Goal: Information Seeking & Learning: Find specific fact

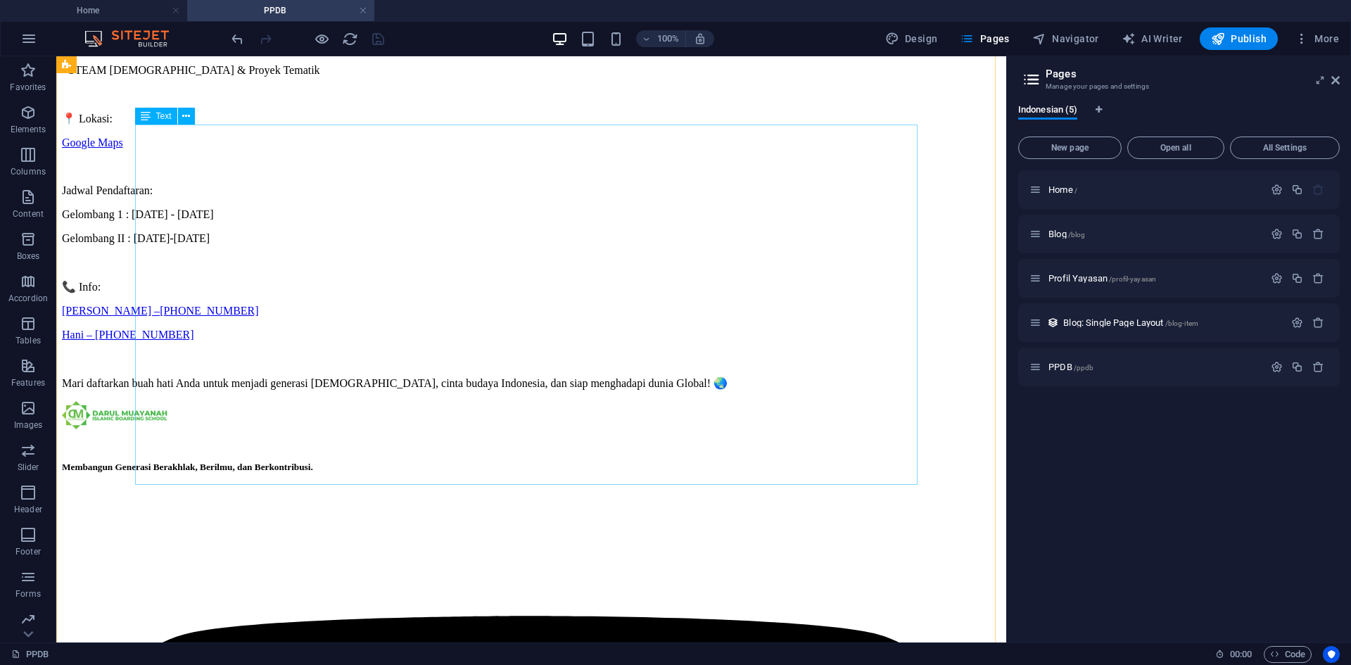
scroll to position [704, 0]
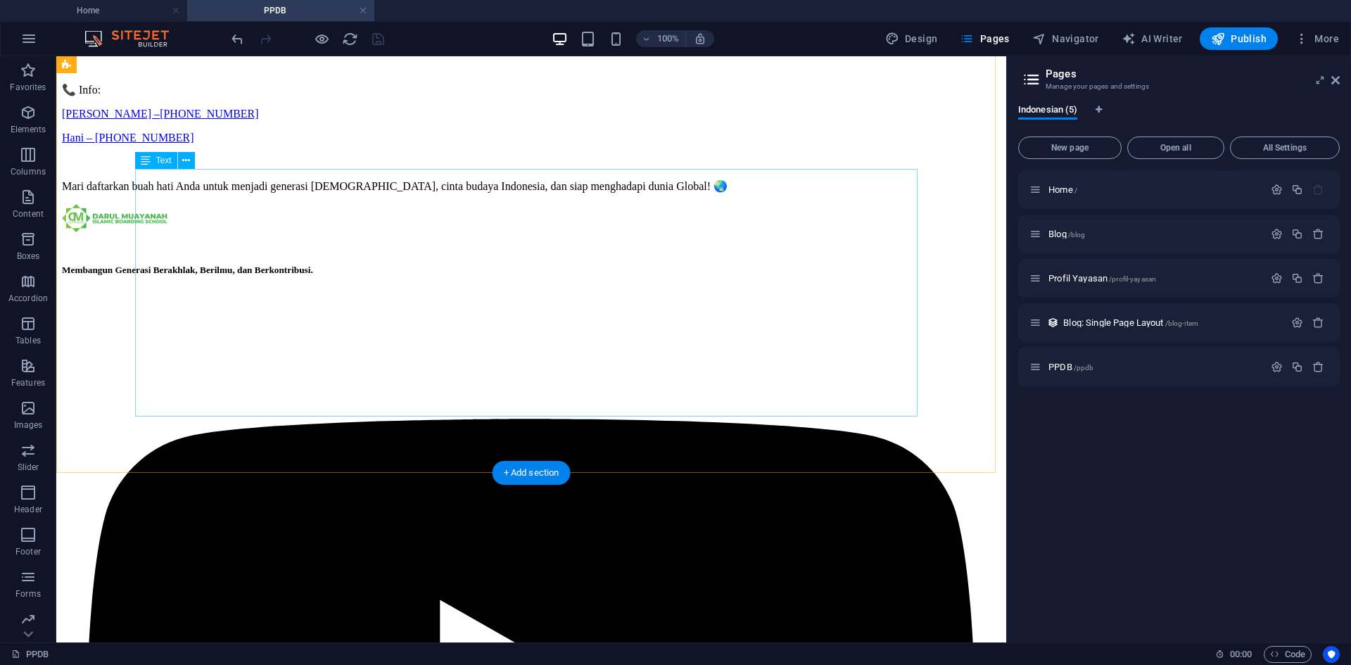
click at [260, 193] on div "Jadwal Pendaftaran: Gelombang 1 : [DATE] - [DATE] Gelombang II : [DATE]-[DATE] …" at bounding box center [531, 77] width 939 height 229
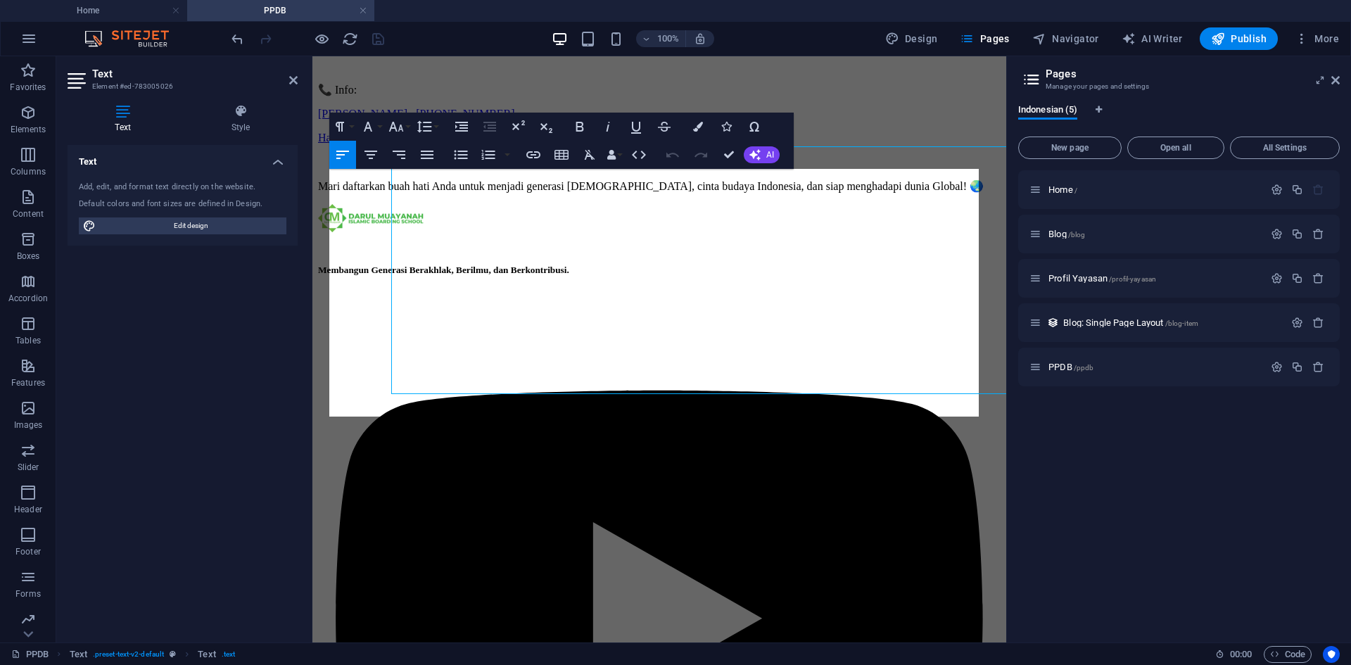
scroll to position [726, 0]
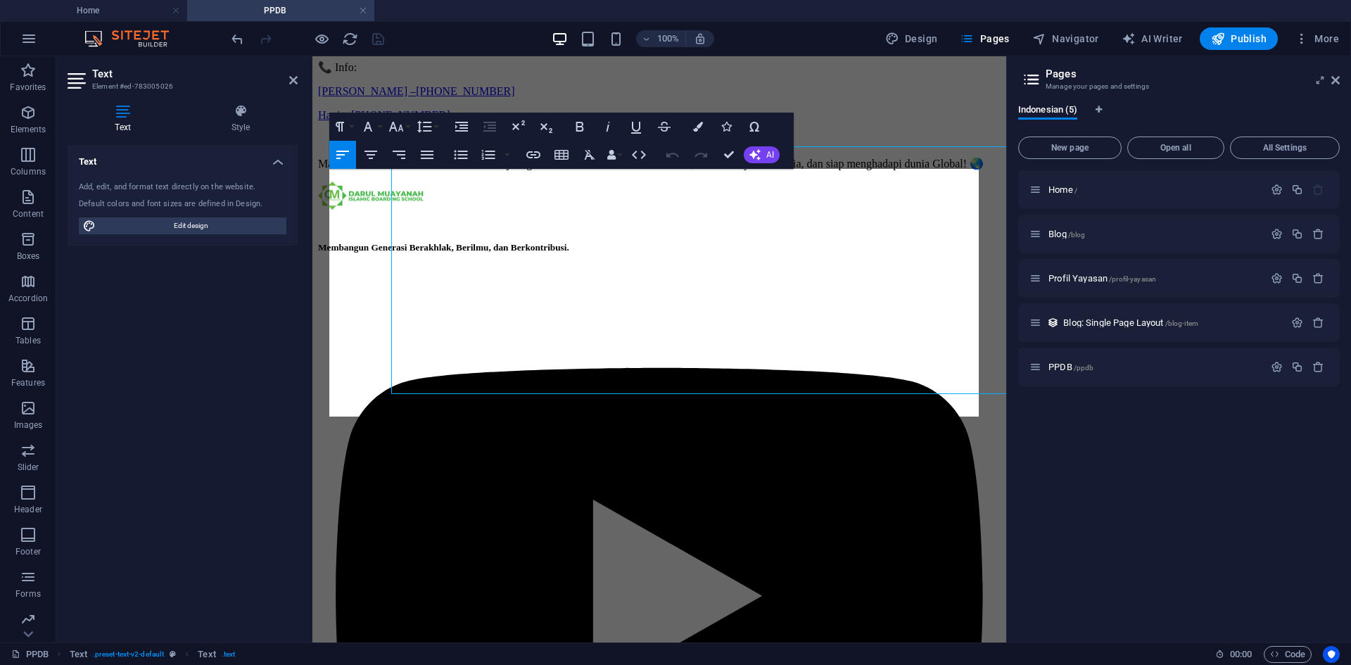
click at [260, 228] on span "Edit design" at bounding box center [191, 225] width 182 height 17
select select "px"
select select "400"
select select "px"
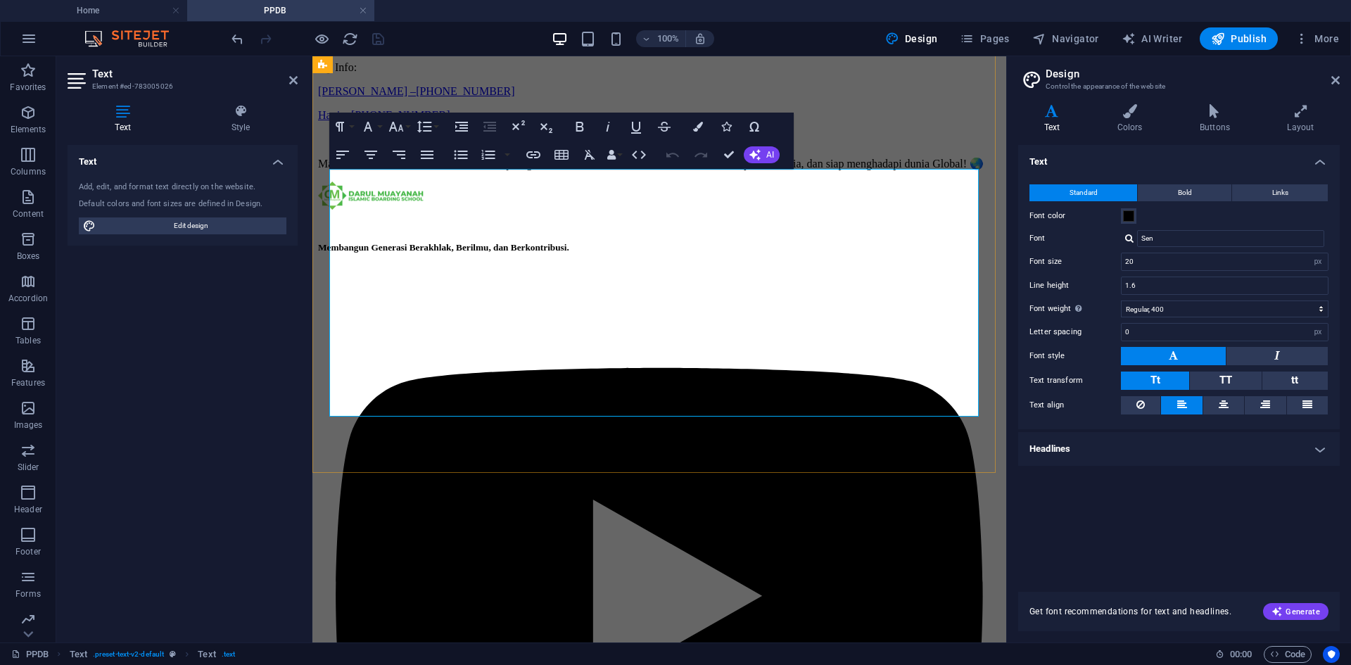
drag, startPoint x: 426, startPoint y: 227, endPoint x: 434, endPoint y: 228, distance: 7.9
drag, startPoint x: 518, startPoint y: 230, endPoint x: 430, endPoint y: 229, distance: 88.0
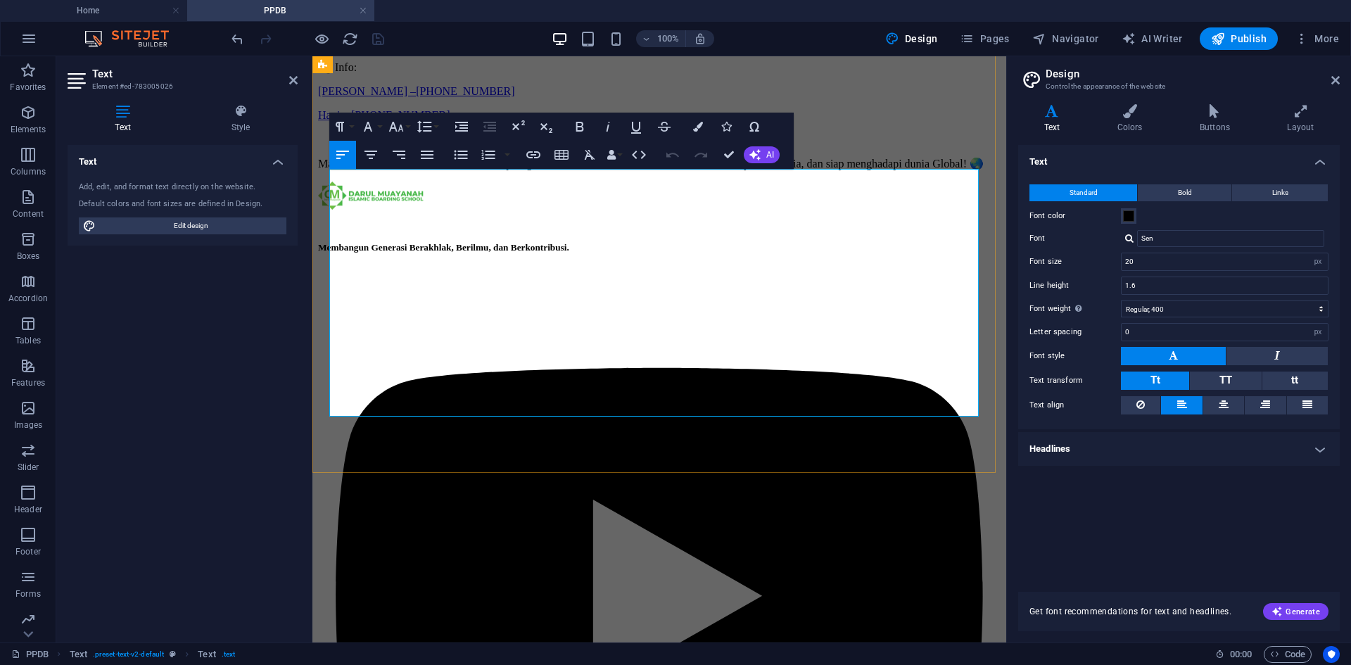
drag, startPoint x: 607, startPoint y: 226, endPoint x: 623, endPoint y: 226, distance: 15.5
click at [560, 25] on p "Gelombang II : [DATE]-[DATE]" at bounding box center [659, 19] width 683 height 13
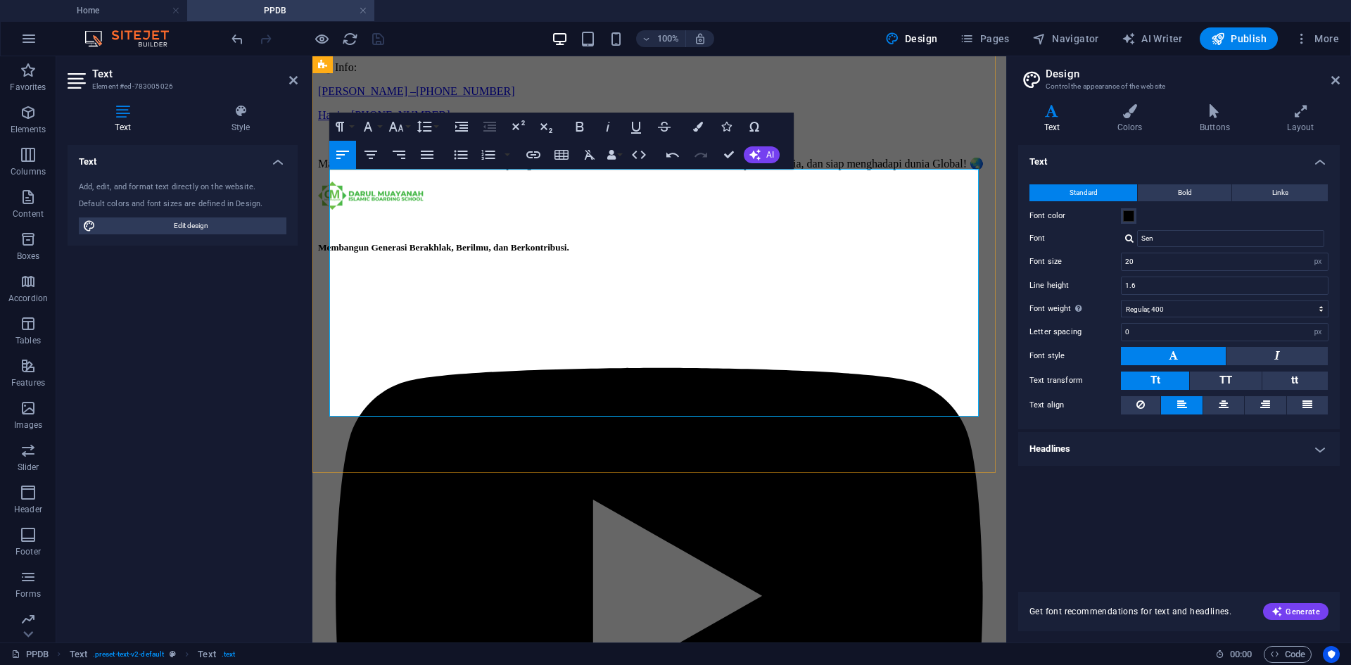
drag, startPoint x: 439, startPoint y: 251, endPoint x: 488, endPoint y: 248, distance: 49.3
click at [466, 25] on span "Gelombang II : [DATE]-[DATE]" at bounding box center [392, 19] width 148 height 12
drag, startPoint x: 581, startPoint y: 246, endPoint x: 595, endPoint y: 251, distance: 14.9
click at [594, 25] on p "Gelombang II : [DATE] - [DATE]" at bounding box center [659, 19] width 683 height 13
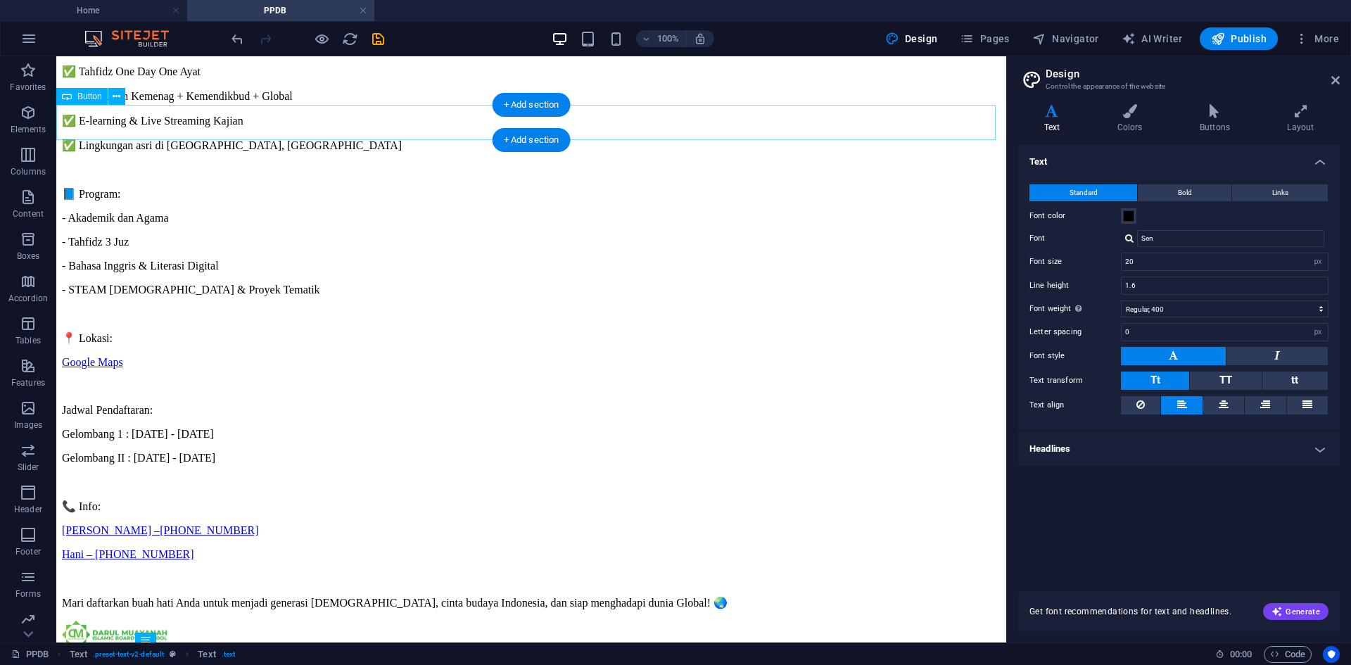
scroll to position [141, 0]
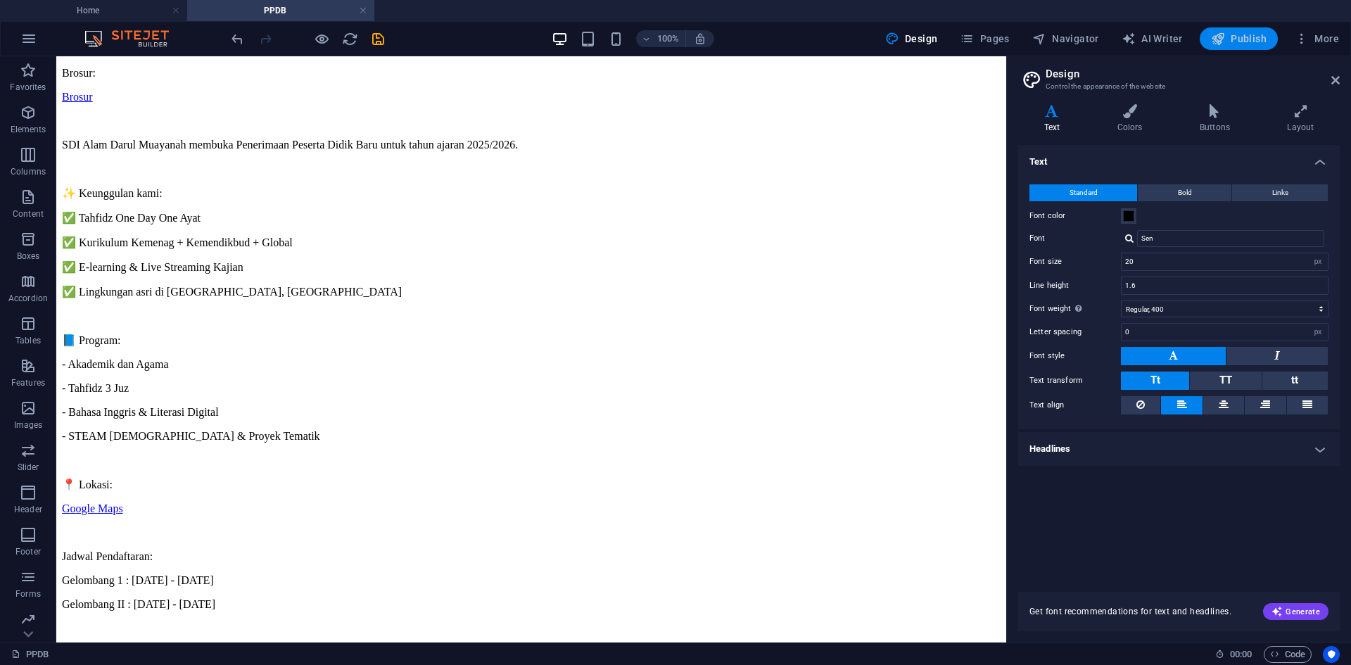
click at [1218, 42] on icon "button" at bounding box center [1218, 39] width 14 height 14
